Goal: Find specific page/section: Find specific page/section

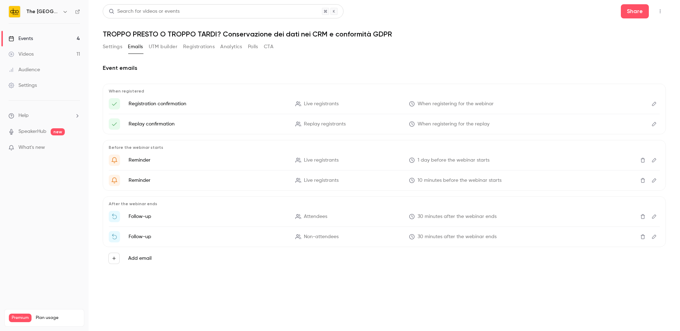
click at [101, 48] on main "Search for videos or events Share TROPPO PRESTO O TROPPO TARDI? Conservazione d…" at bounding box center [384, 165] width 591 height 331
click at [136, 49] on button "Emails" at bounding box center [135, 46] width 15 height 11
click at [112, 48] on button "Settings" at bounding box center [112, 46] width 19 height 11
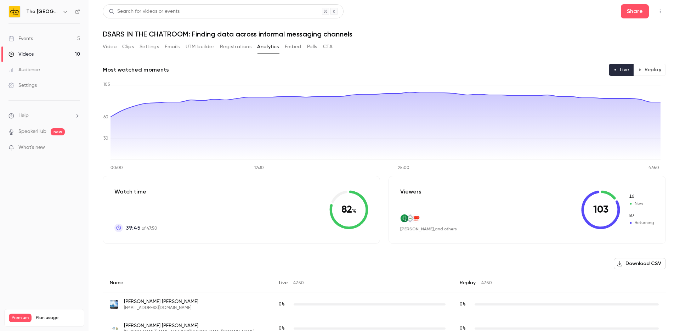
click at [34, 34] on link "Events 5" at bounding box center [44, 39] width 89 height 16
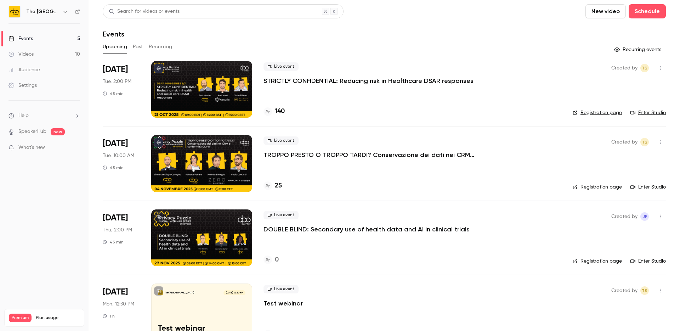
click at [300, 80] on p "STRICTLY CONFIDENTIAL: Reducing risk in Healthcare DSAR responses" at bounding box center [368, 80] width 210 height 8
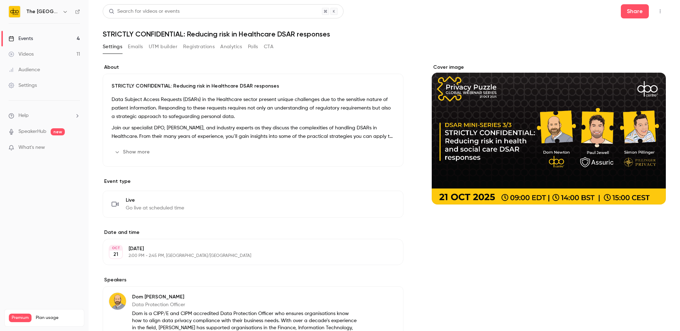
click at [138, 47] on button "Emails" at bounding box center [135, 46] width 15 height 11
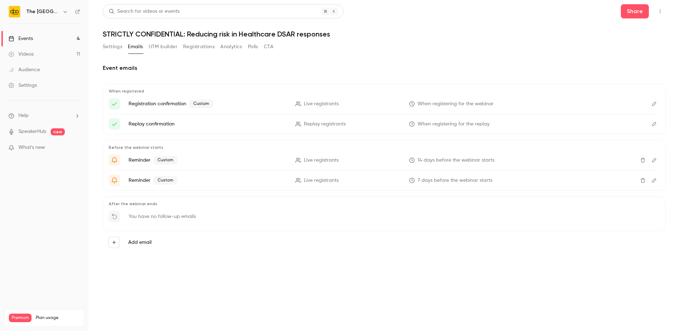
click at [173, 48] on button "UTM builder" at bounding box center [163, 46] width 29 height 11
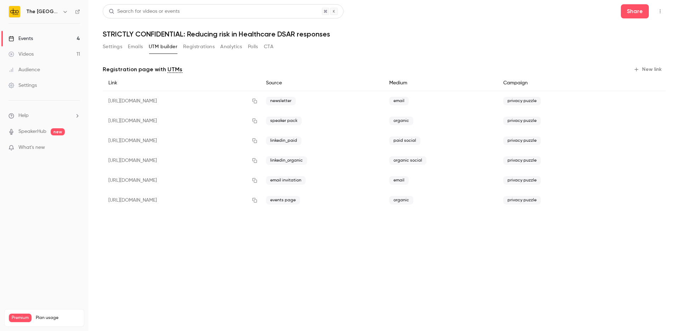
click at [196, 48] on button "Registrations" at bounding box center [199, 46] width 32 height 11
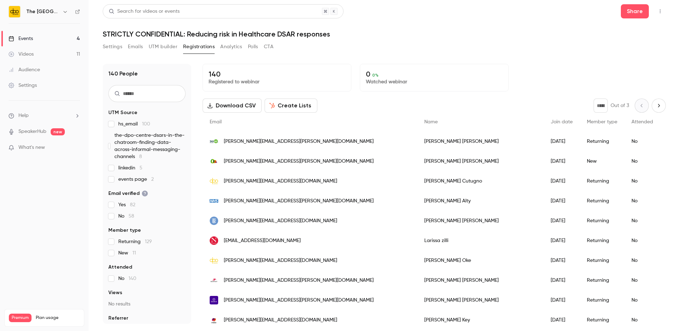
click at [231, 48] on button "Analytics" at bounding box center [231, 46] width 22 height 11
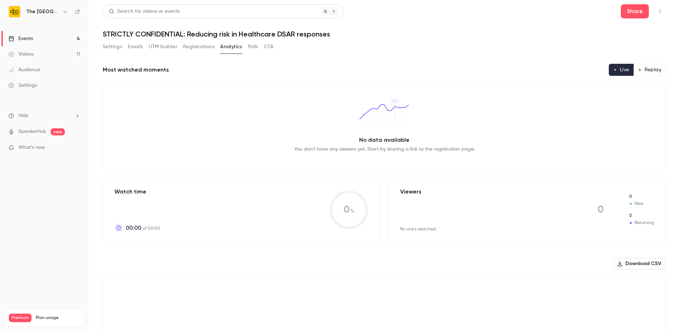
click at [249, 46] on button "Polls" at bounding box center [253, 46] width 10 height 11
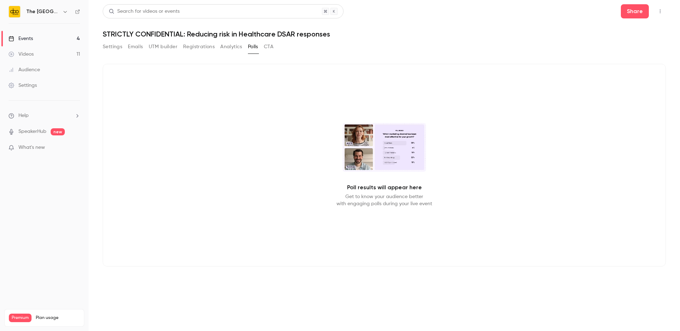
click at [117, 48] on button "Settings" at bounding box center [112, 46] width 19 height 11
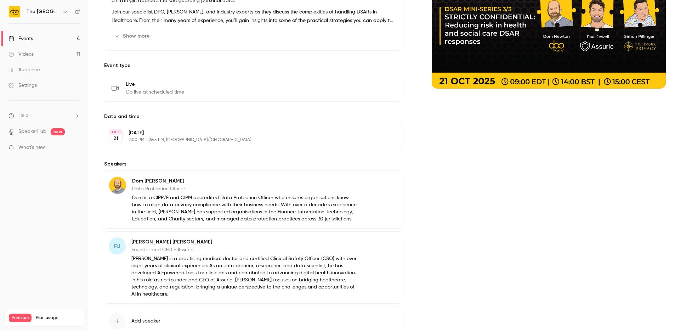
scroll to position [157, 0]
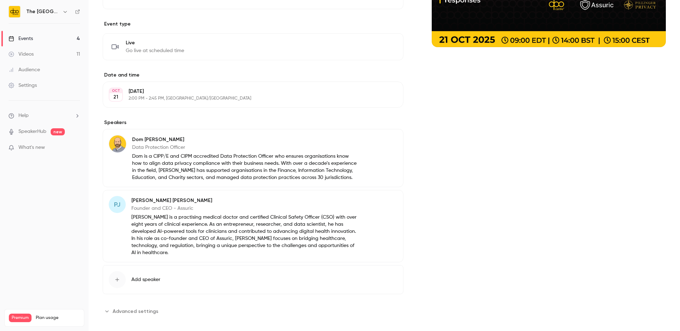
click at [125, 307] on span "Advanced settings" at bounding box center [136, 310] width 46 height 7
